Goal: Task Accomplishment & Management: Use online tool/utility

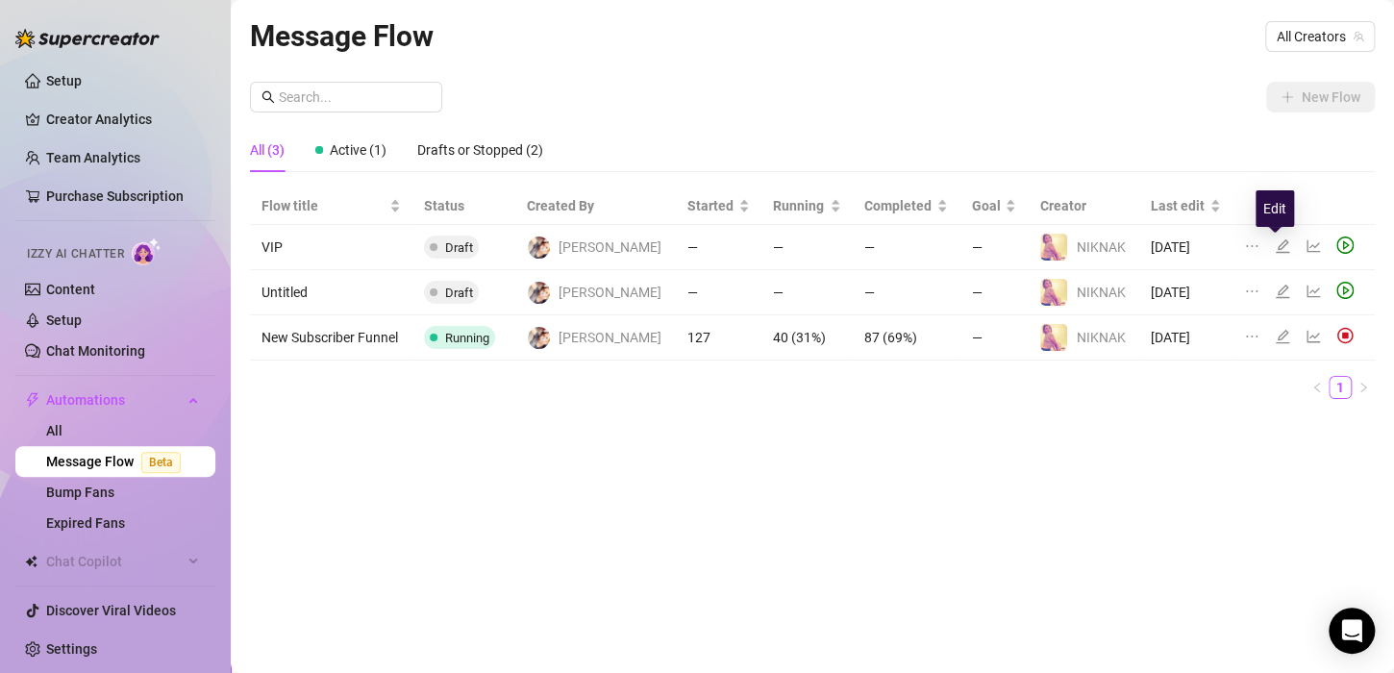
click at [1274, 243] on icon "edit" at bounding box center [1281, 245] width 15 height 15
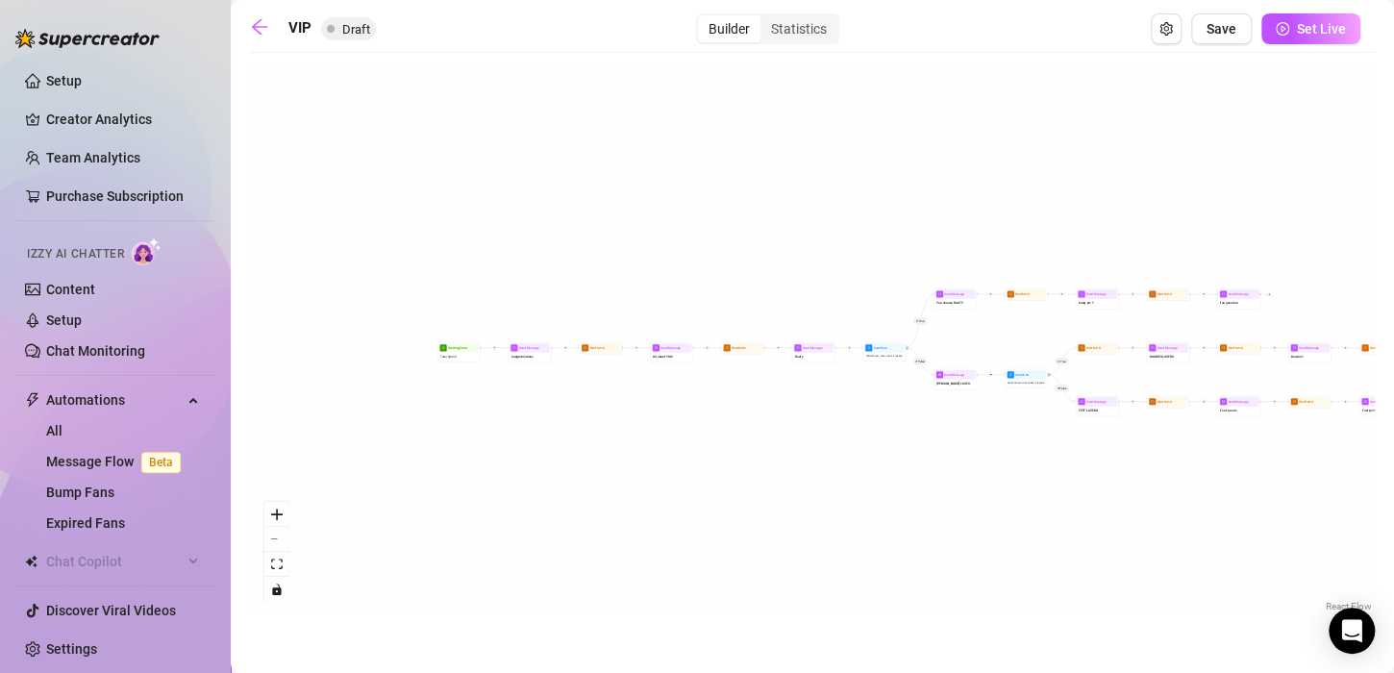
drag, startPoint x: 354, startPoint y: 461, endPoint x: 555, endPoint y: 494, distance: 203.5
click at [555, 494] on div "If True If False If True If False Send Message fan question Send Message Fan Qu…" at bounding box center [812, 339] width 1125 height 554
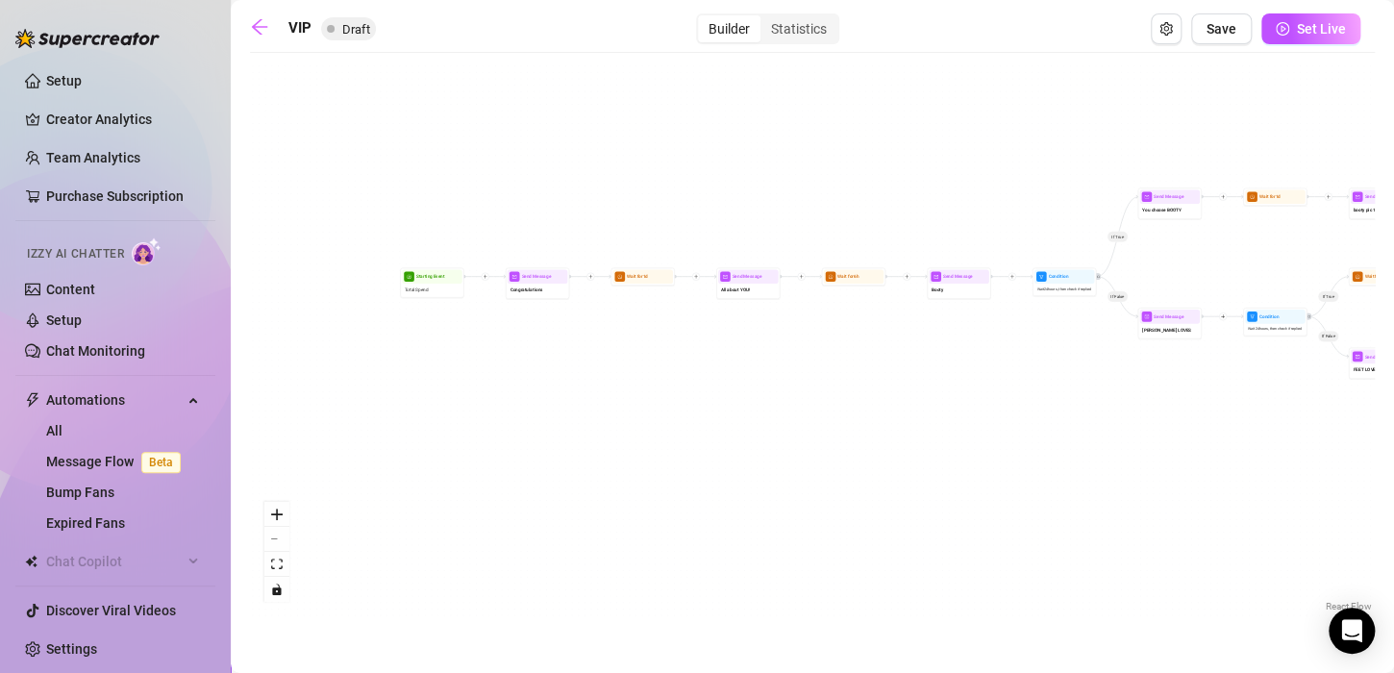
click at [677, 544] on div "If True If False If True If False Send Message fan question Send Message Fan Qu…" at bounding box center [812, 339] width 1125 height 554
click at [278, 508] on icon "zoom in" at bounding box center [277, 514] width 12 height 12
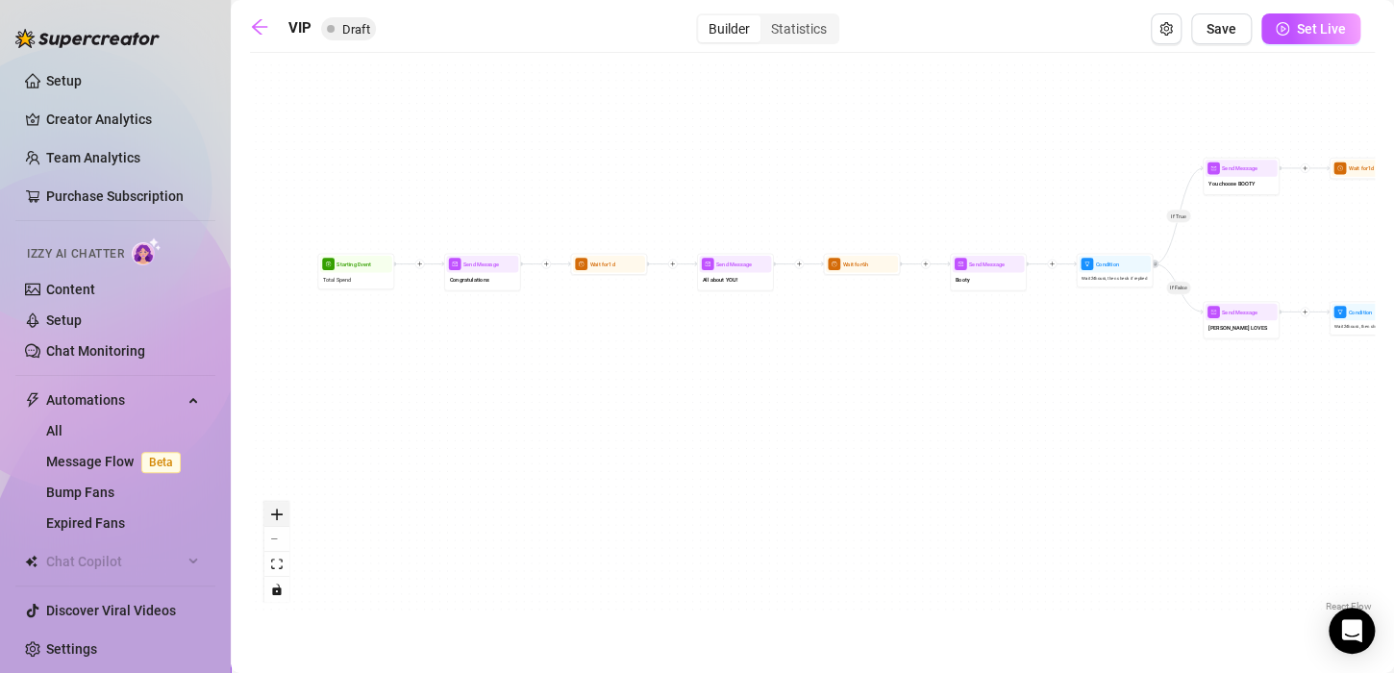
click at [278, 508] on icon "zoom in" at bounding box center [277, 514] width 12 height 12
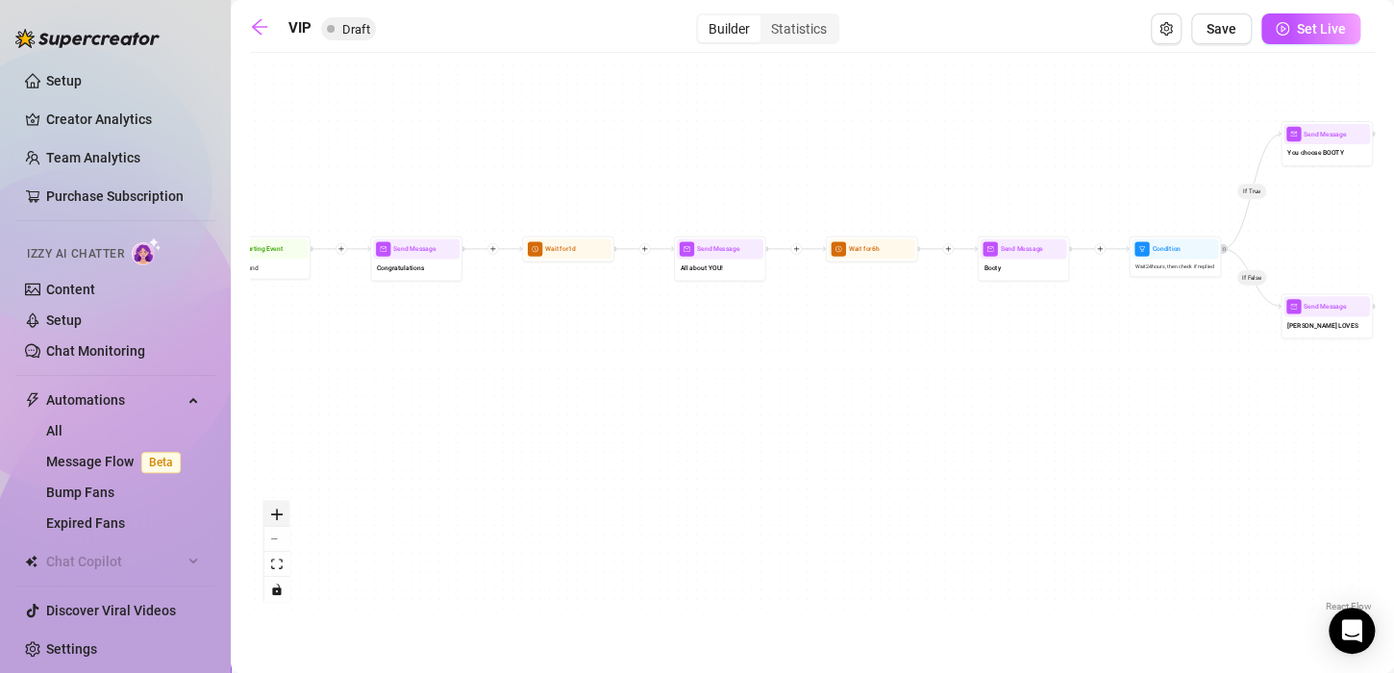
click at [278, 508] on icon "zoom in" at bounding box center [277, 514] width 12 height 12
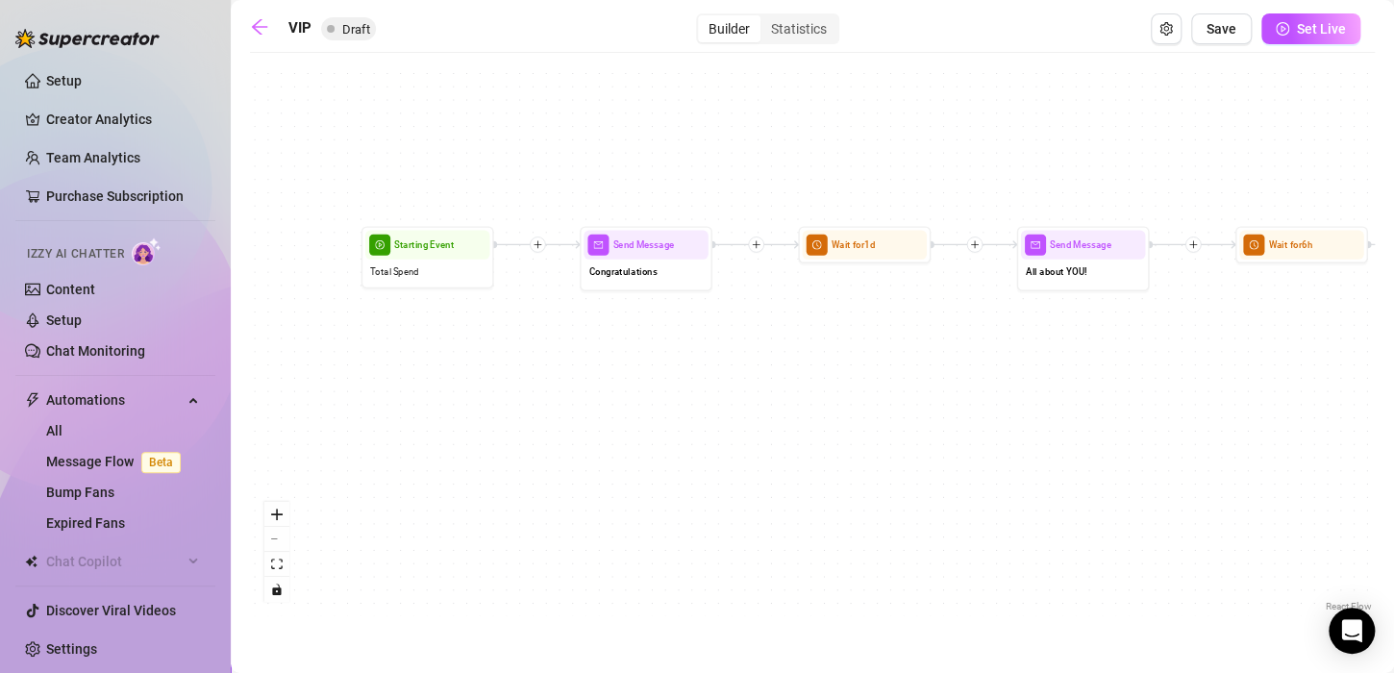
drag, startPoint x: 495, startPoint y: 355, endPoint x: 911, endPoint y: 397, distance: 418.3
click at [911, 397] on div "If True If False If True If False Send Message fan question Send Message Fan Qu…" at bounding box center [812, 339] width 1125 height 554
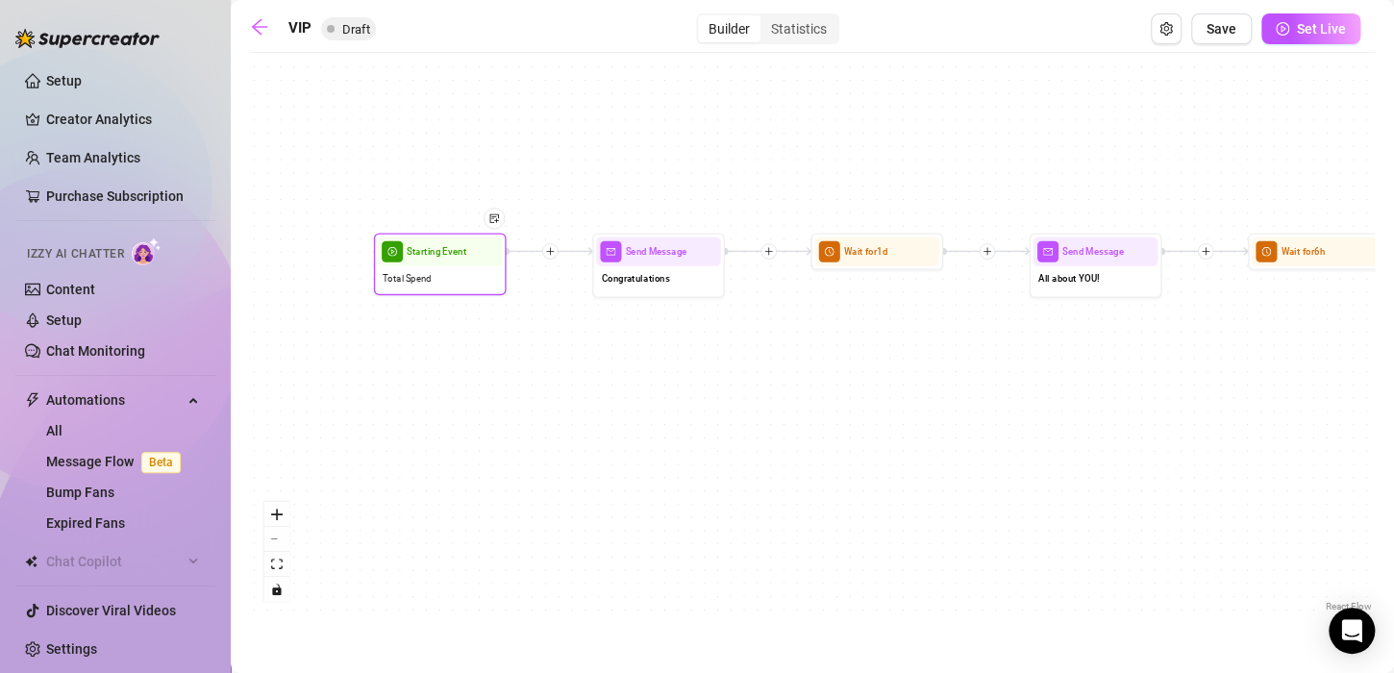
click at [449, 267] on div "Total Spend" at bounding box center [440, 278] width 124 height 25
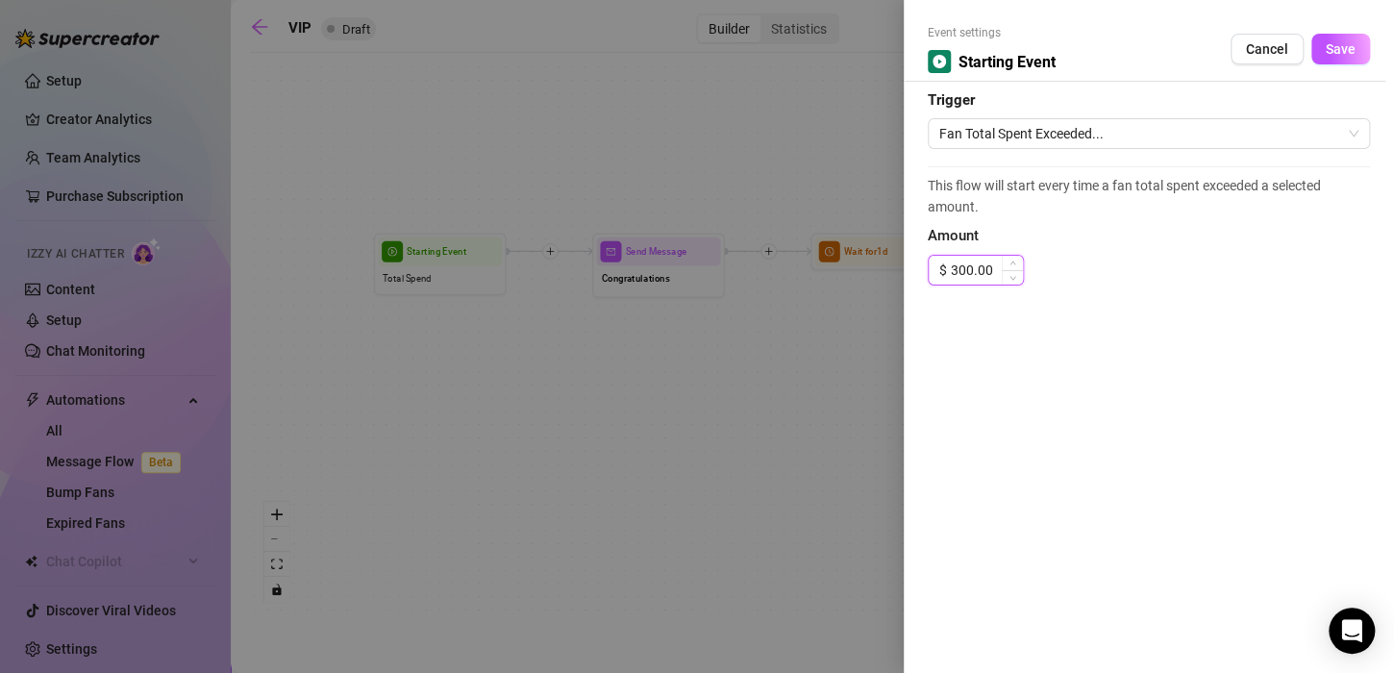
click at [993, 273] on input "300.00" at bounding box center [987, 270] width 72 height 29
type input "3"
type input "200.00"
click at [1345, 47] on span "Save" at bounding box center [1340, 48] width 30 height 15
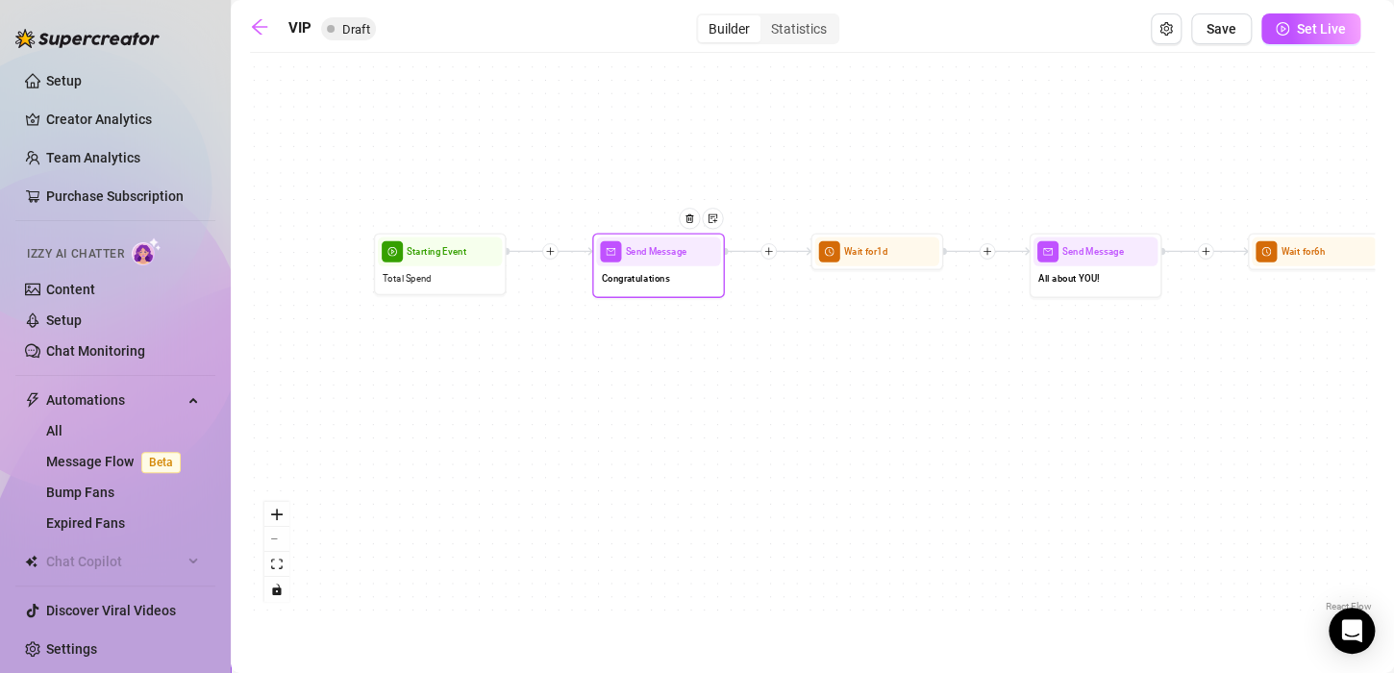
click at [678, 286] on div "Congratulations" at bounding box center [658, 280] width 124 height 28
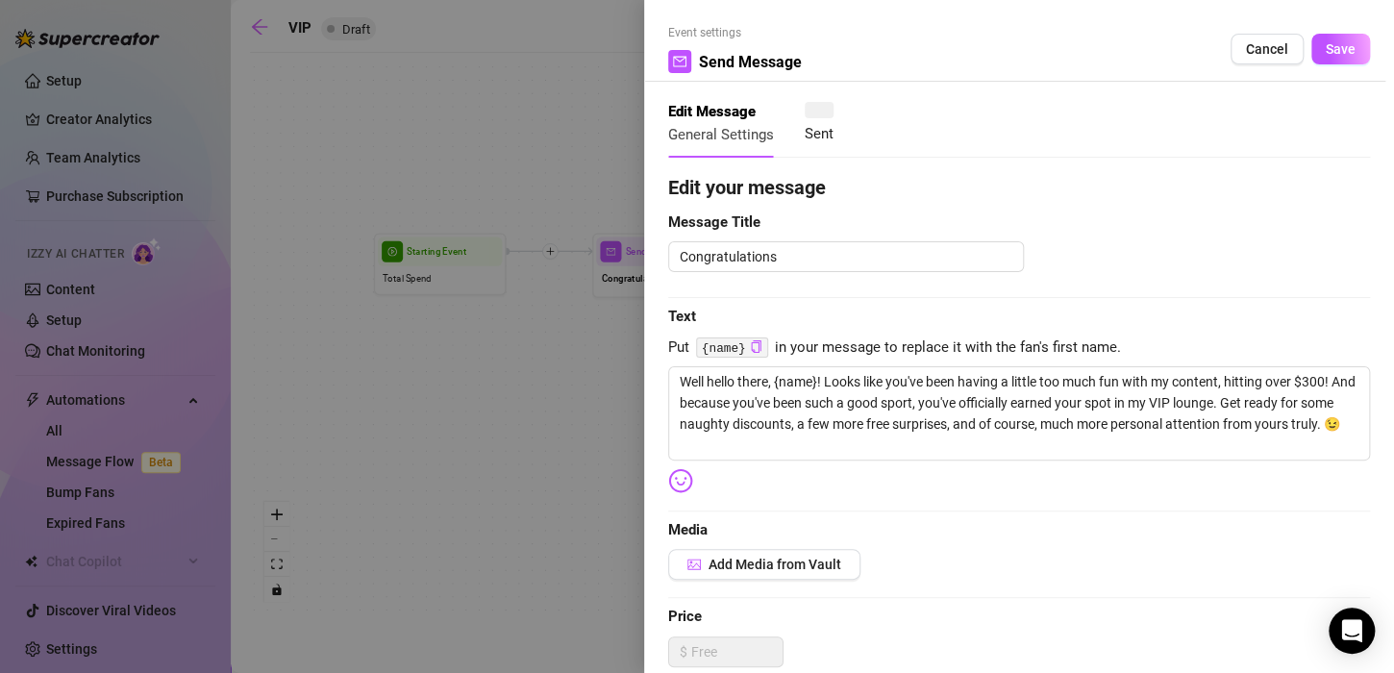
type textarea "Well hello there, {name}! Looks like you've been having a little too much fun w…"
click at [1327, 381] on textarea "Well hello there, {name}! Looks like you've been having a little too much fun w…" at bounding box center [1019, 413] width 702 height 94
type textarea "Well hello there, {name}! Looks like you've been having a little too much fun w…"
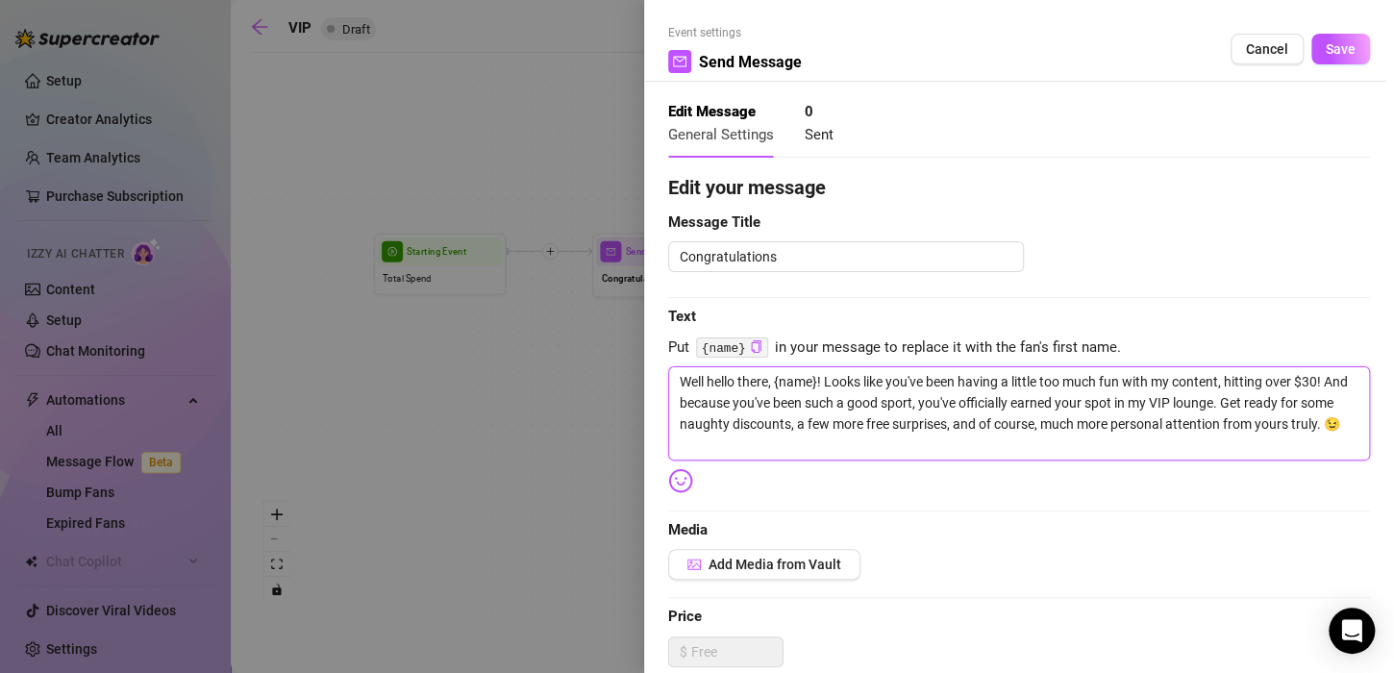
type textarea "Well hello there, {name}! Looks like you've been having a little too much fun w…"
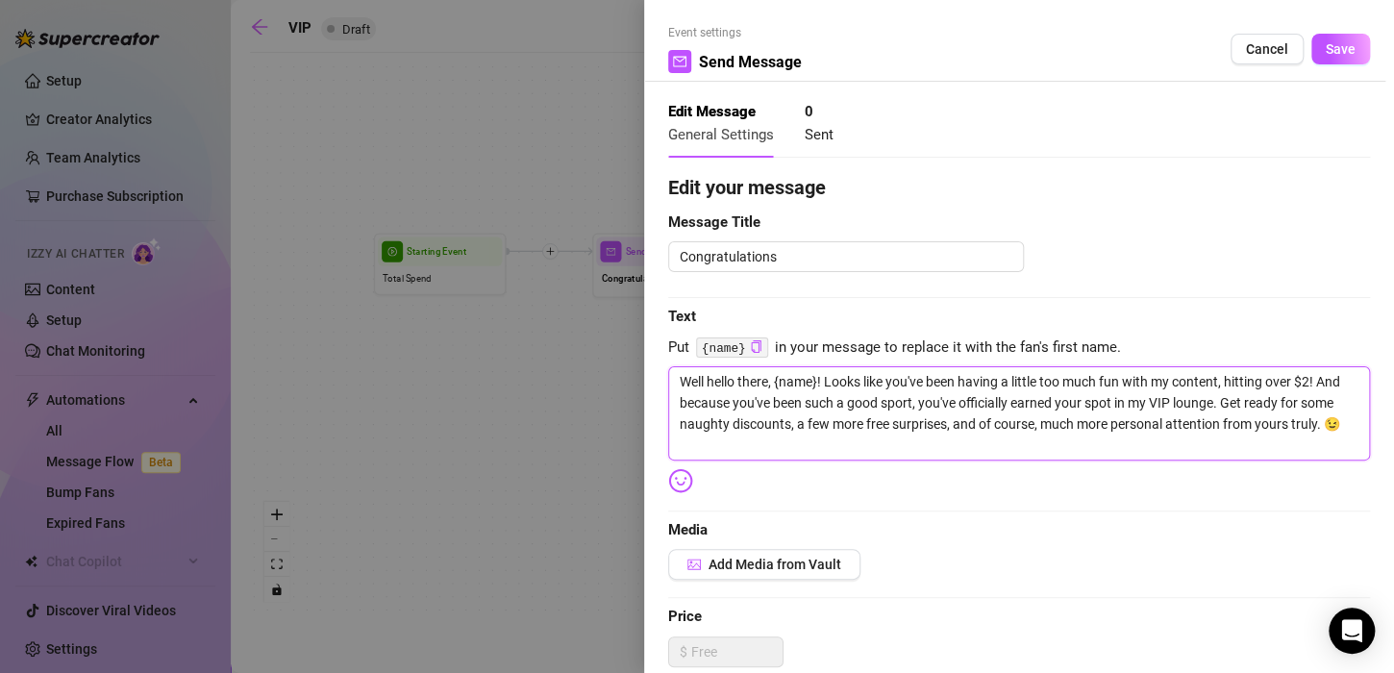
type textarea "Well hello there, {name}! Looks like you've been having a little too much fun w…"
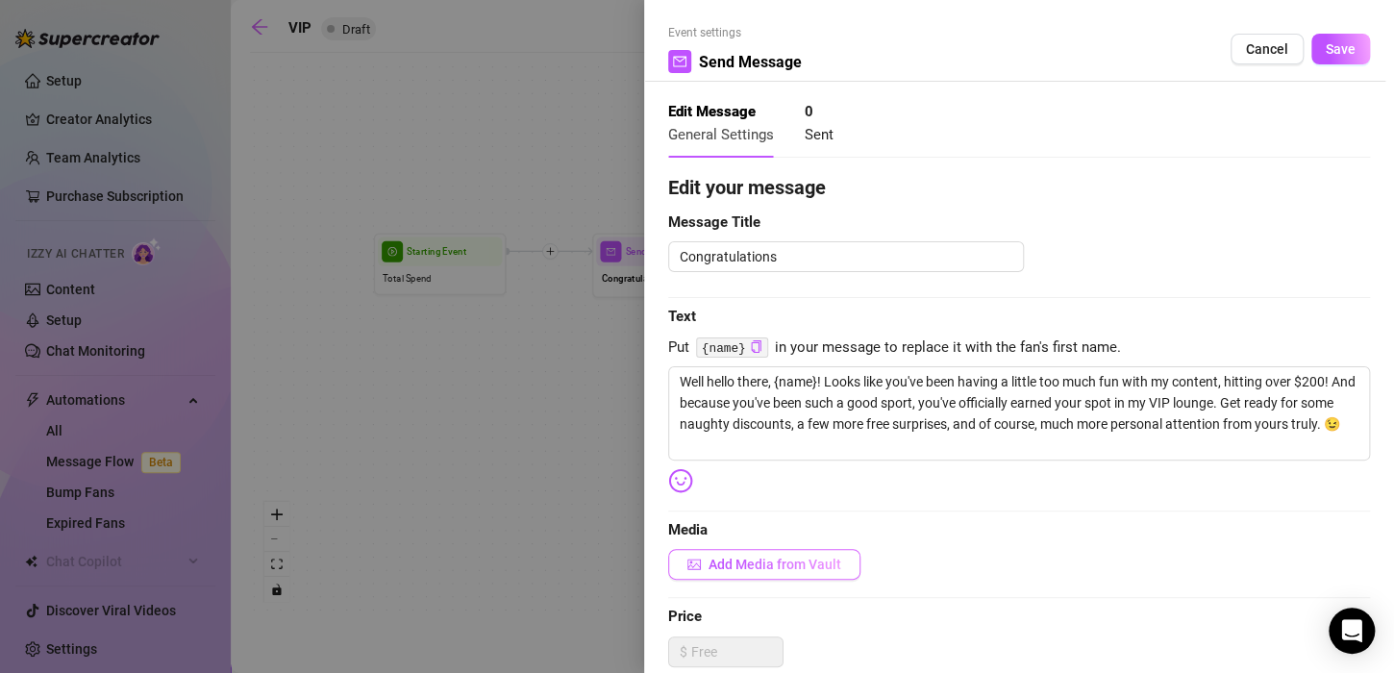
click at [837, 568] on span "Add Media from Vault" at bounding box center [774, 563] width 133 height 15
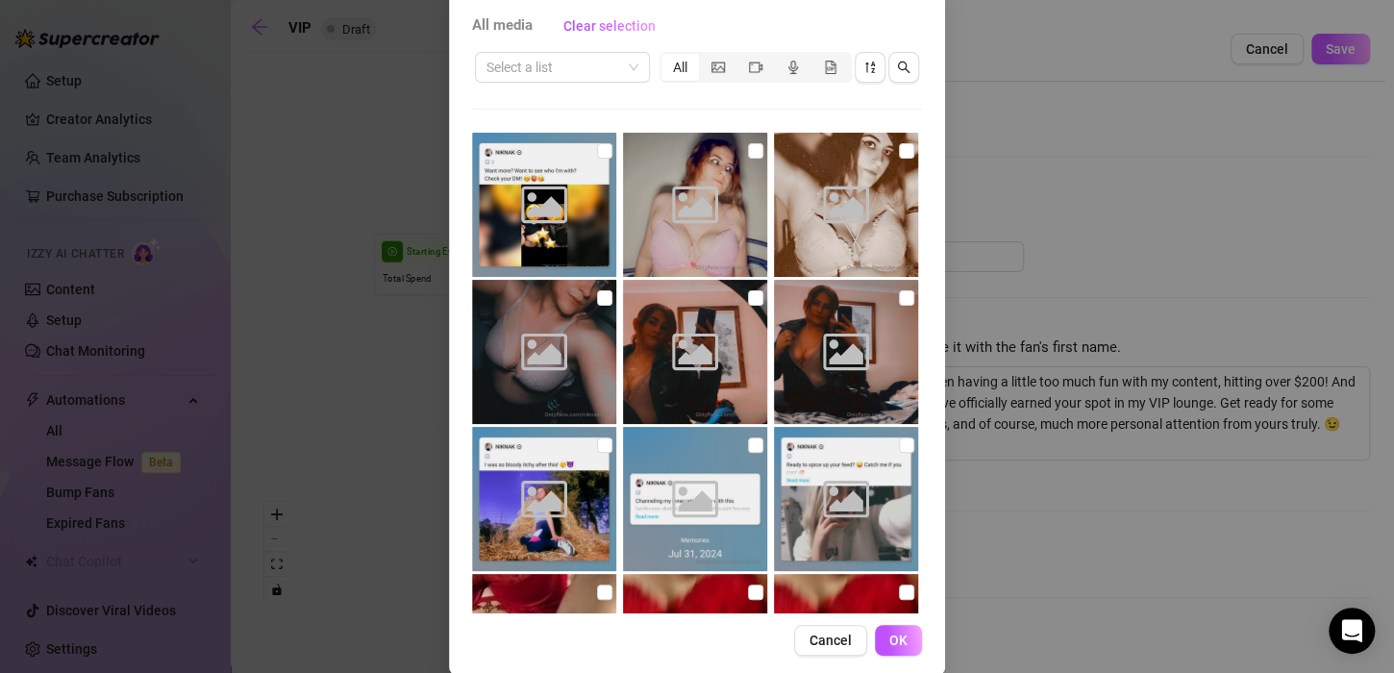
scroll to position [130, 0]
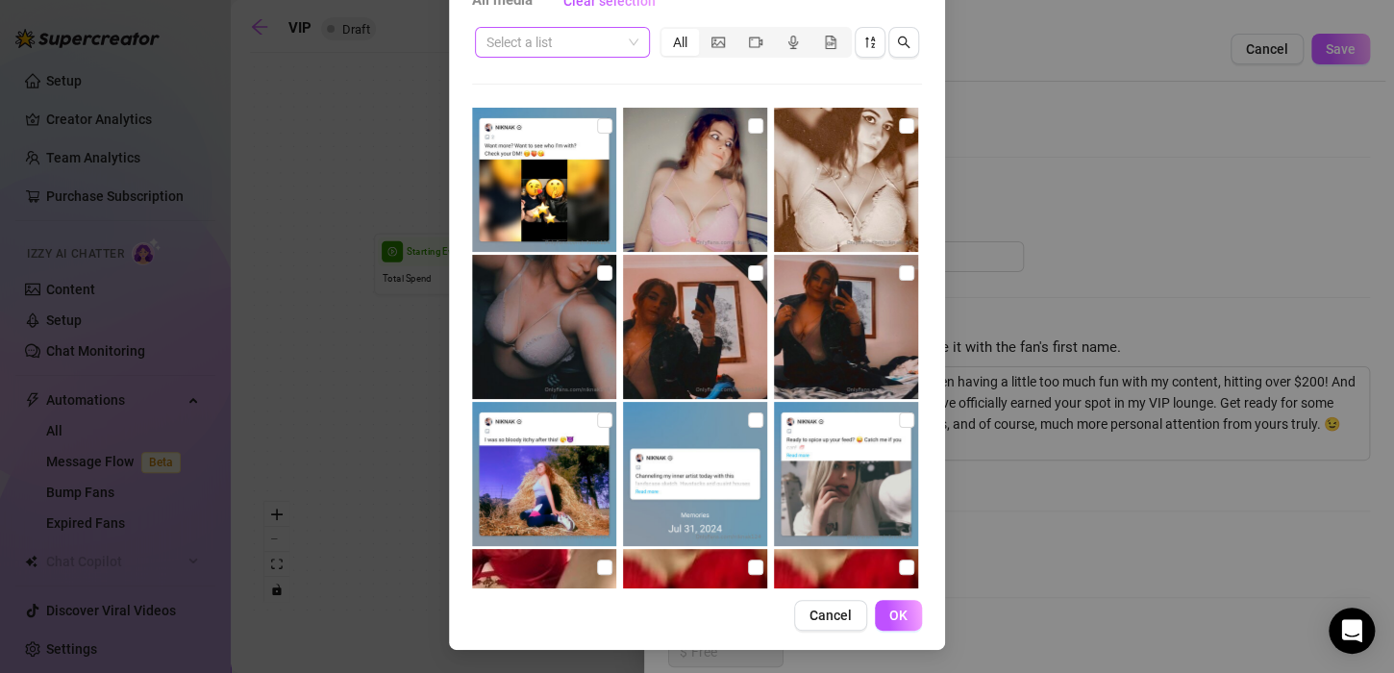
click at [552, 42] on input "search" at bounding box center [553, 42] width 135 height 29
click at [503, 12] on span "All media" at bounding box center [502, 0] width 61 height 23
click at [811, 605] on button "Cancel" at bounding box center [830, 615] width 73 height 31
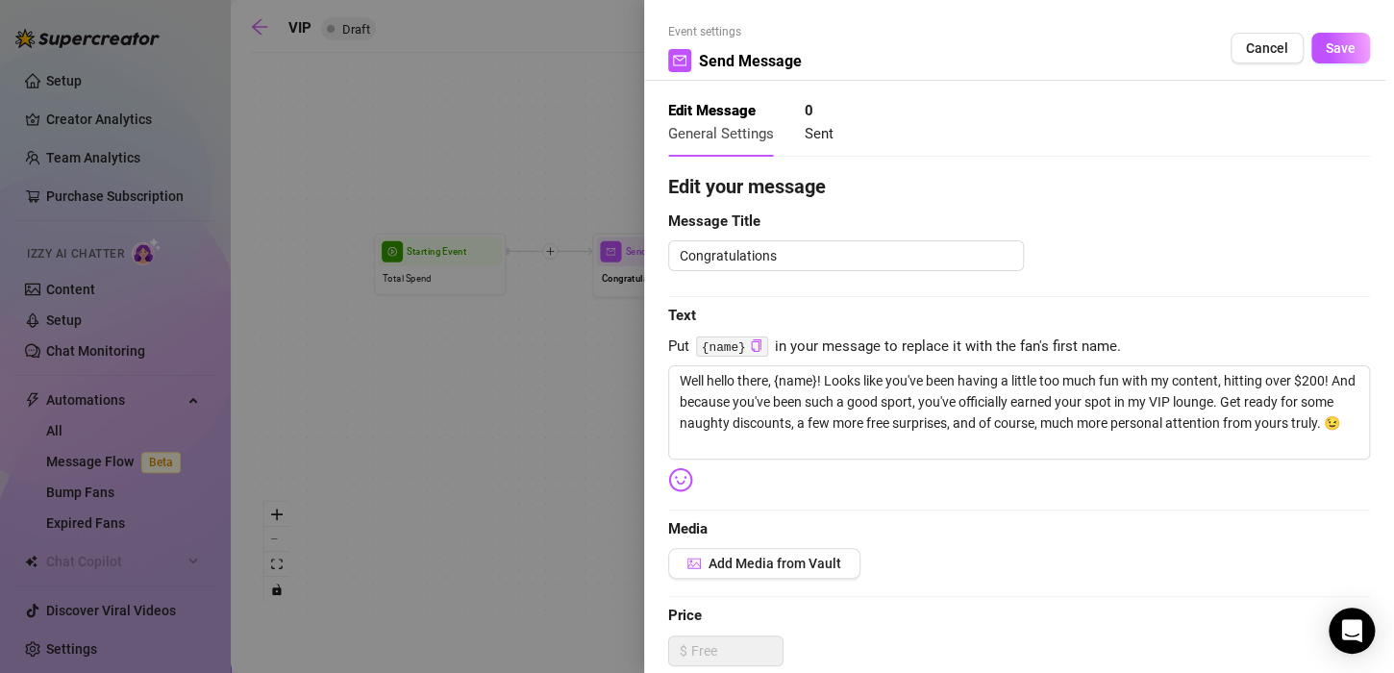
scroll to position [0, 0]
click at [1248, 48] on span "Cancel" at bounding box center [1267, 48] width 42 height 15
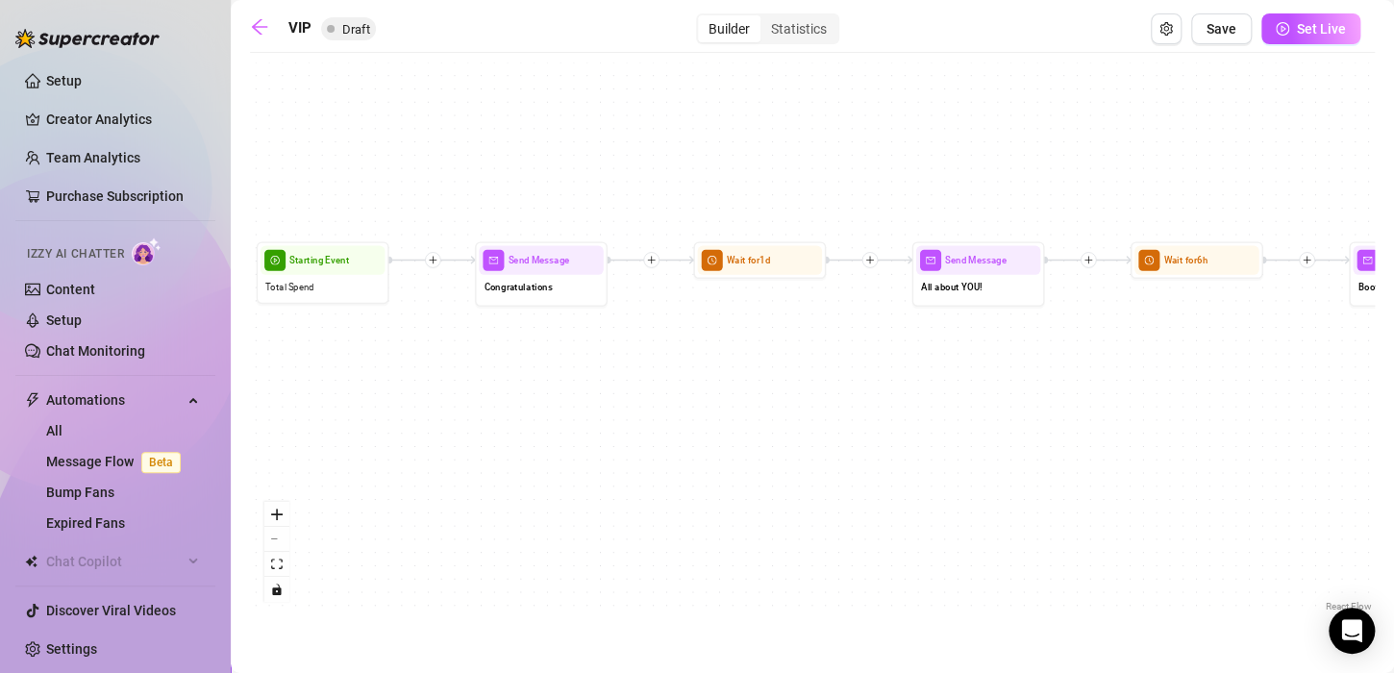
drag, startPoint x: 991, startPoint y: 379, endPoint x: 873, endPoint y: 387, distance: 118.5
click at [873, 387] on div "If True If False If True If False Send Message fan question Send Message Fan Qu…" at bounding box center [812, 339] width 1125 height 554
click at [95, 282] on link "Content" at bounding box center [70, 289] width 49 height 15
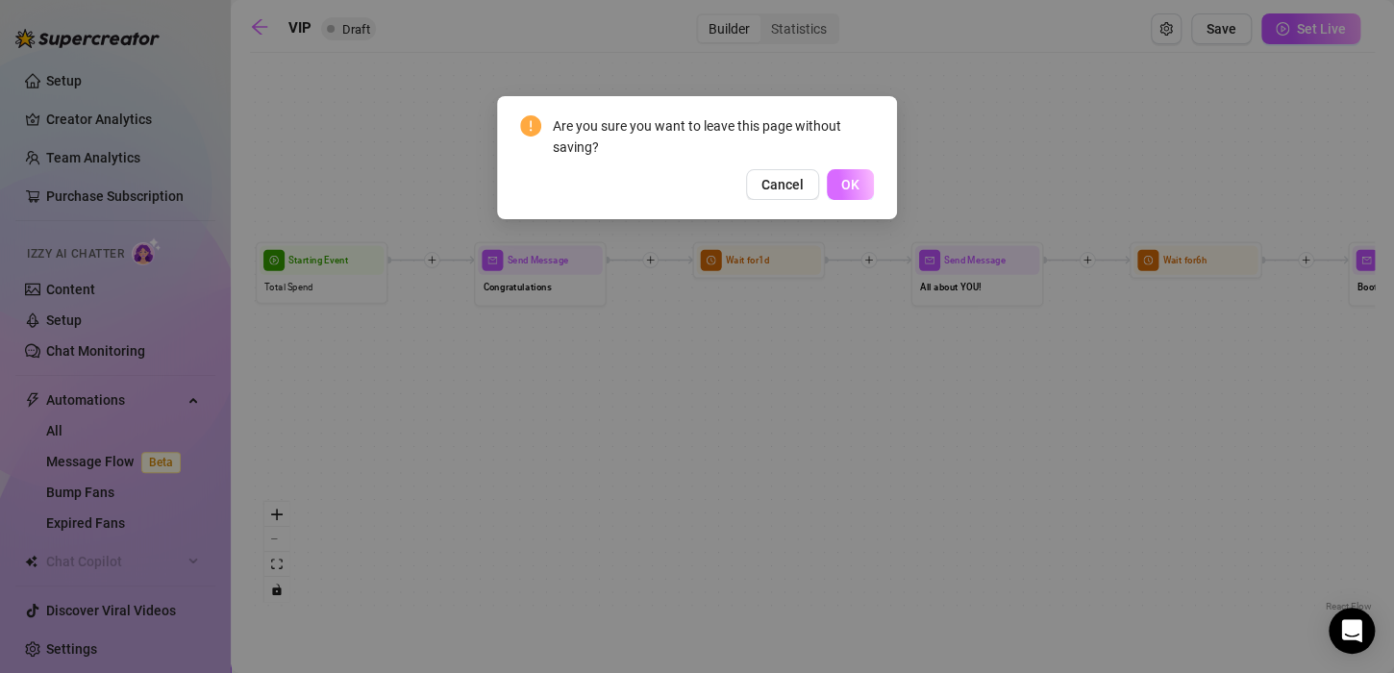
click at [846, 177] on span "OK" at bounding box center [850, 184] width 18 height 15
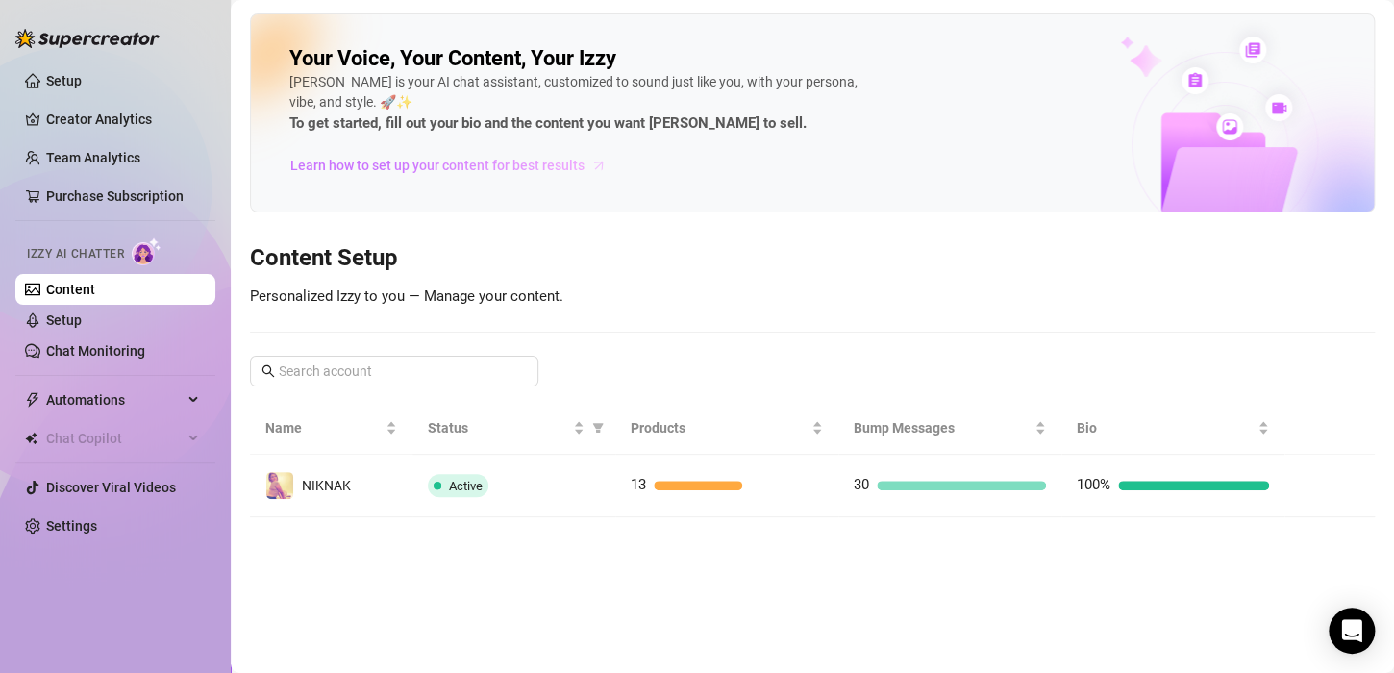
click at [554, 172] on span "Learn how to set up your content for best results" at bounding box center [437, 165] width 294 height 21
